Goal: Transaction & Acquisition: Obtain resource

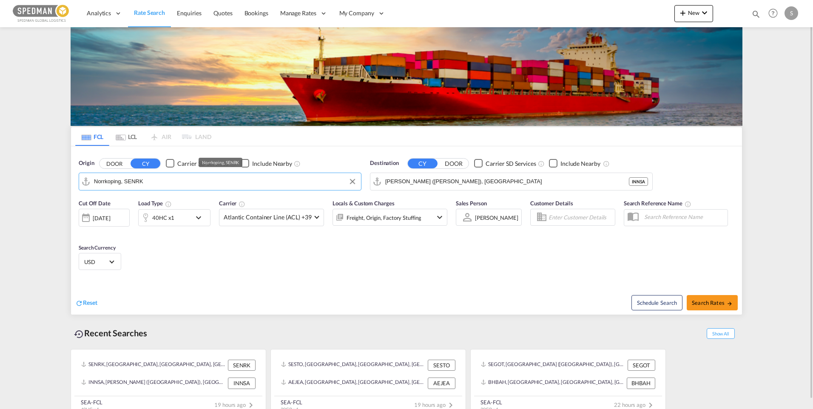
drag, startPoint x: 190, startPoint y: 186, endPoint x: 124, endPoint y: 184, distance: 66.3
click at [124, 184] on input "Norrkoping, SENRK" at bounding box center [225, 181] width 263 height 13
click at [172, 184] on input "Norrkoping, SENRK" at bounding box center [225, 181] width 263 height 13
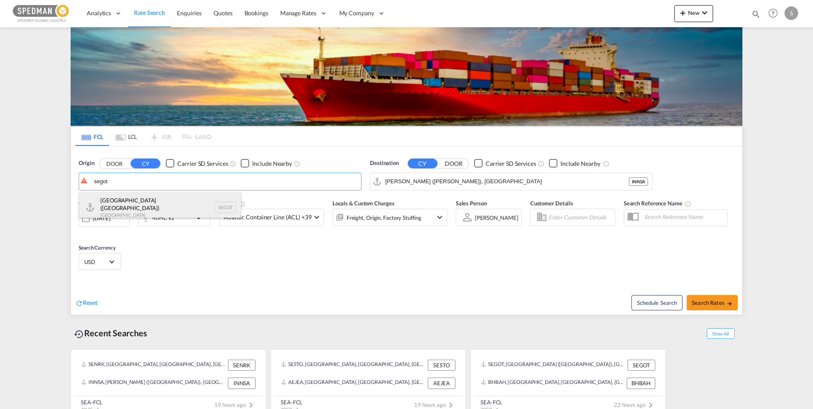
click at [143, 202] on div "[GEOGRAPHIC_DATA] ([GEOGRAPHIC_DATA]) [GEOGRAPHIC_DATA] SEGOT" at bounding box center [160, 207] width 162 height 31
type input "[GEOGRAPHIC_DATA] ([GEOGRAPHIC_DATA]), [GEOGRAPHIC_DATA]"
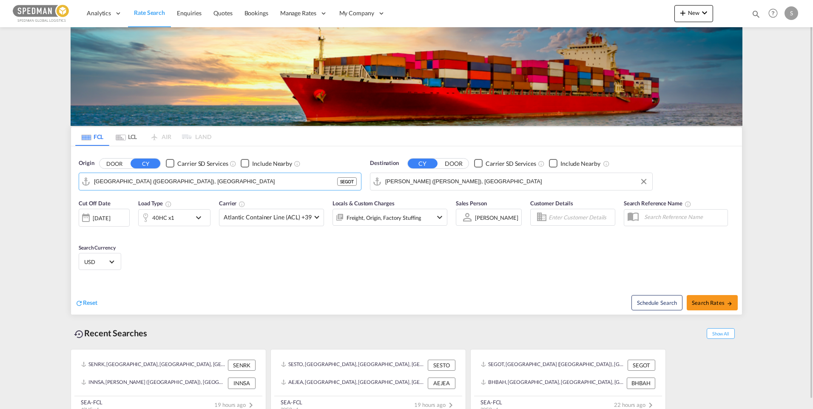
click at [482, 178] on input "[PERSON_NAME] ([PERSON_NAME]), [GEOGRAPHIC_DATA]" at bounding box center [516, 181] width 263 height 13
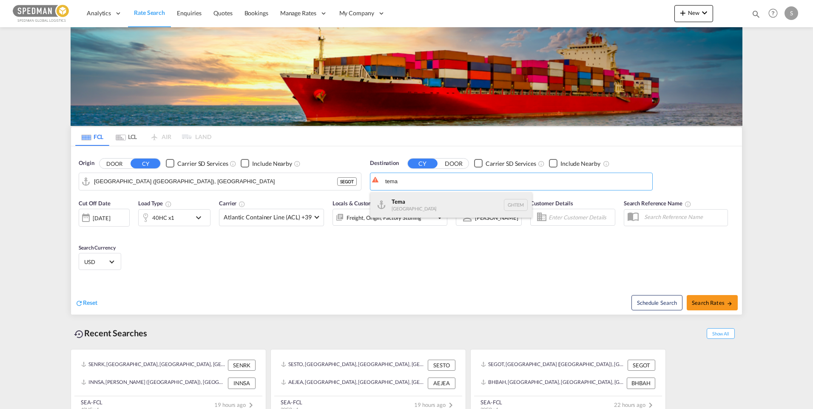
click at [452, 201] on div "Tema Ghana GHTEM" at bounding box center [451, 205] width 162 height 26
type input "Tema, GHTEM"
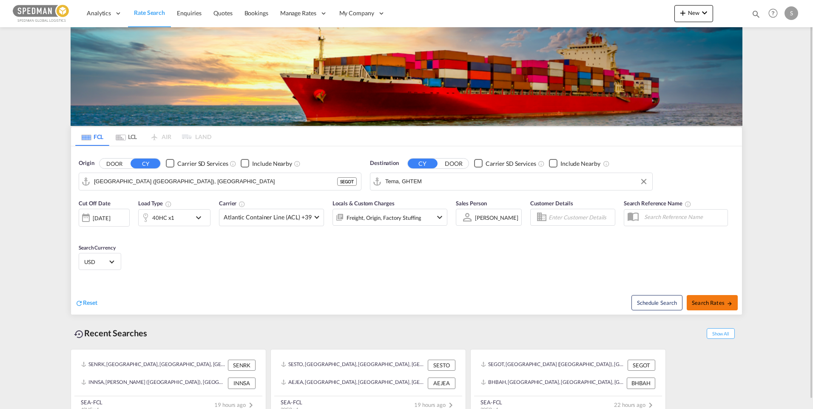
click at [711, 302] on span "Search Rates" at bounding box center [712, 302] width 41 height 7
type input "SEGOT to GHTEM / 9 Oct 2025"
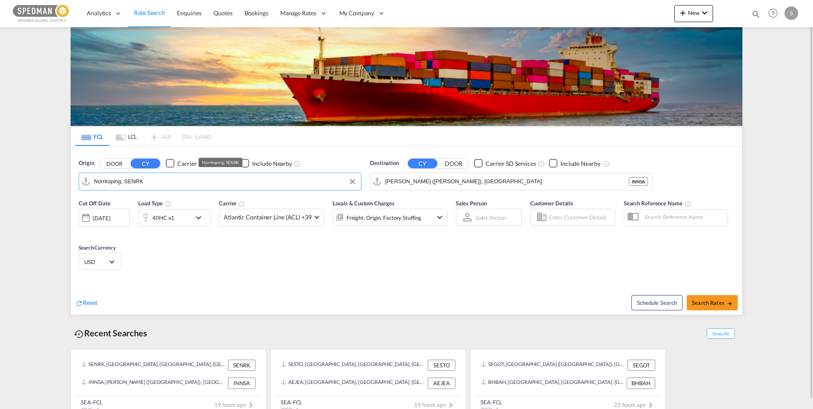
drag, startPoint x: 137, startPoint y: 180, endPoint x: 170, endPoint y: 184, distance: 33.8
click at [170, 184] on input "Norrkoping, SENRK" at bounding box center [225, 181] width 263 height 13
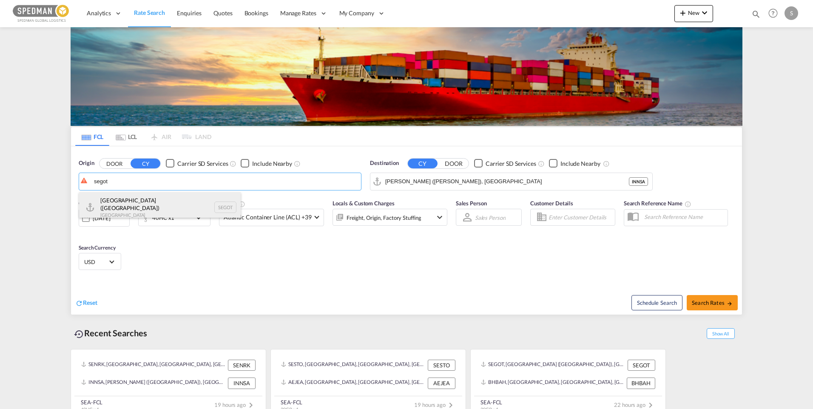
click at [142, 199] on div "[GEOGRAPHIC_DATA] ([GEOGRAPHIC_DATA]) [GEOGRAPHIC_DATA] SEGOT" at bounding box center [160, 207] width 162 height 31
type input "[GEOGRAPHIC_DATA] ([GEOGRAPHIC_DATA]), [GEOGRAPHIC_DATA]"
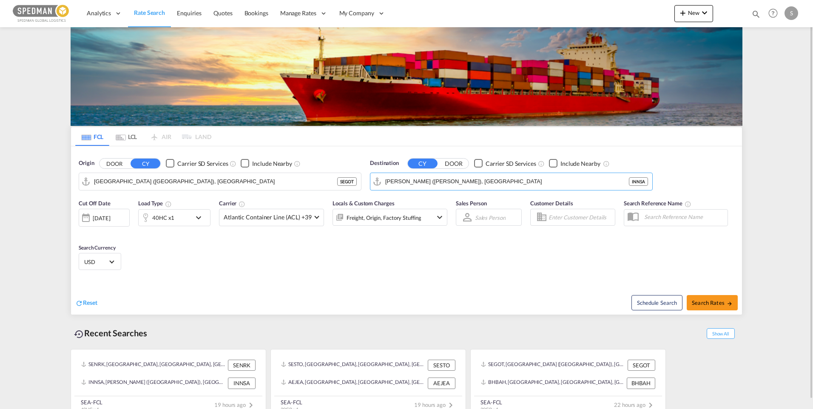
drag, startPoint x: 501, startPoint y: 183, endPoint x: 354, endPoint y: 196, distance: 148.1
click at [354, 196] on form "Origin DOOR CY Carrier SD Services Include Nearby [GEOGRAPHIC_DATA] ([GEOGRAPHI…" at bounding box center [406, 230] width 671 height 168
drag, startPoint x: 473, startPoint y: 194, endPoint x: 486, endPoint y: 188, distance: 14.5
click at [484, 191] on form "Origin DOOR CY Carrier SD Services Include Nearby [GEOGRAPHIC_DATA] ([GEOGRAPHI…" at bounding box center [406, 230] width 671 height 168
drag, startPoint x: 486, startPoint y: 188, endPoint x: 548, endPoint y: 179, distance: 62.6
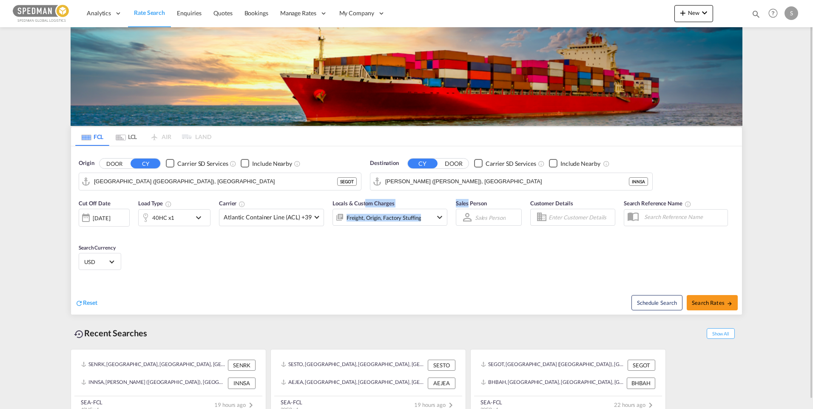
click at [551, 180] on input "[PERSON_NAME] ([PERSON_NAME]), [GEOGRAPHIC_DATA]" at bounding box center [507, 181] width 244 height 13
click at [491, 178] on input "[PERSON_NAME] ([PERSON_NAME]), [GEOGRAPHIC_DATA]" at bounding box center [516, 181] width 263 height 13
drag, startPoint x: 496, startPoint y: 178, endPoint x: 369, endPoint y: 182, distance: 127.2
click at [369, 182] on div "Destination CY DOOR Carrier SD Services Include Nearby [PERSON_NAME] ([PERSON_N…" at bounding box center [511, 175] width 291 height 40
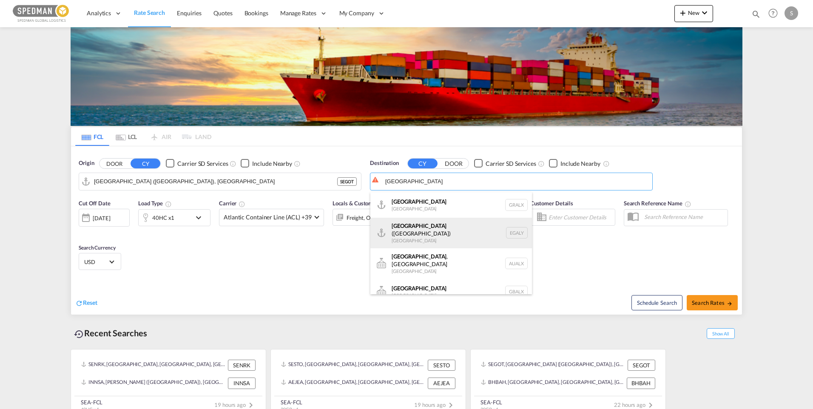
click at [439, 234] on div "Alexandria ([GEOGRAPHIC_DATA]) [GEOGRAPHIC_DATA] EGALY" at bounding box center [451, 233] width 162 height 31
type input "Alexandria ([GEOGRAPHIC_DATA]), EGALY"
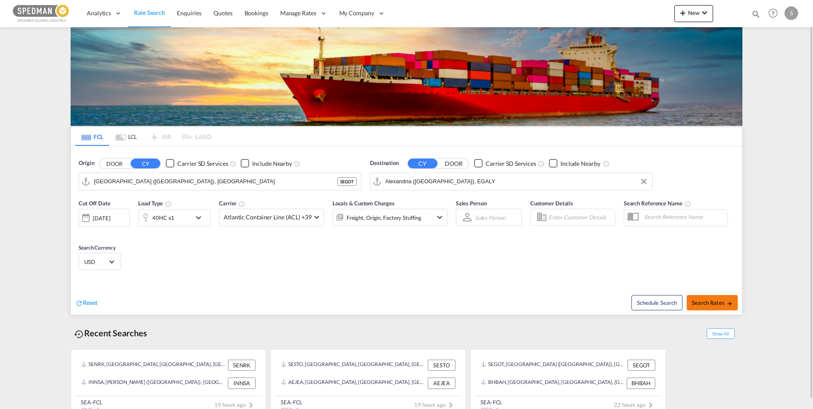
click at [709, 298] on button "Search Rates" at bounding box center [711, 302] width 51 height 15
type input "SEGOT to EGALY / [DATE]"
